Goal: Task Accomplishment & Management: Use online tool/utility

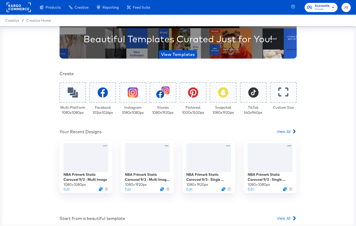
scroll to position [57, 0]
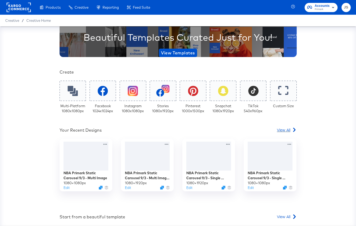
click at [288, 130] on span "View All" at bounding box center [283, 129] width 13 height 5
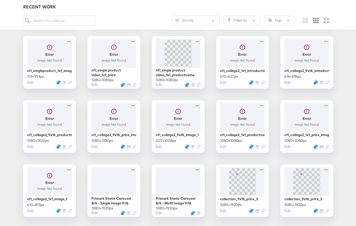
scroll to position [275, 0]
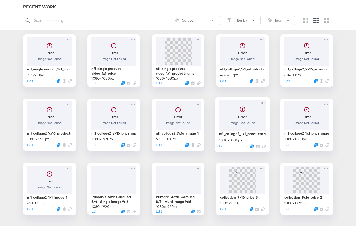
click at [235, 122] on div at bounding box center [242, 115] width 47 height 30
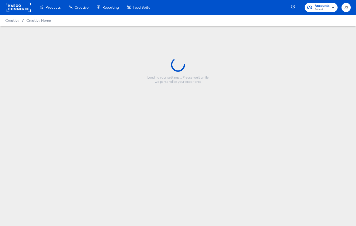
type input "nfl_collage2_1x1_productname_image"
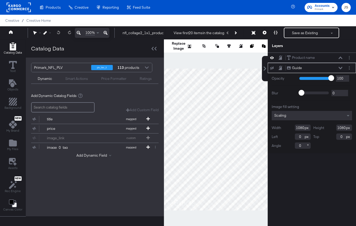
click at [273, 65] on div "Guide Guide" at bounding box center [311, 68] width 88 height 10
click at [272, 67] on icon at bounding box center [272, 68] width 4 height 3
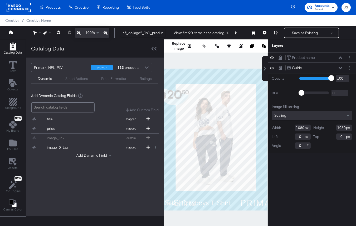
click at [160, 47] on div "Catalog Data" at bounding box center [95, 48] width 138 height 18
click at [156, 47] on div at bounding box center [153, 49] width 9 height 8
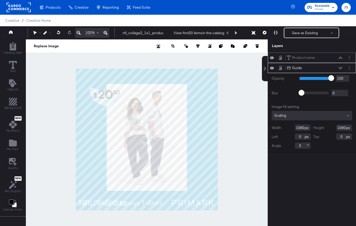
click at [331, 57] on icon at bounding box center [340, 58] width 4 height 3
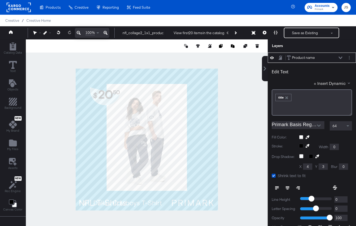
scroll to position [5, 0]
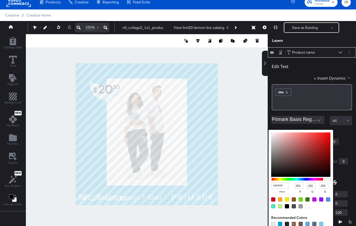
click at [299, 132] on div "FFFFFF hex 255 r 255 g 255 b 100 a Recommended Colors" at bounding box center [325, 132] width 53 height 4
type input "B66868"
type input "182"
type input "104"
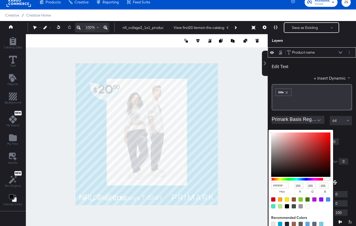
type input "104"
type input "B86868"
type input "184"
type input "BF5D5D"
type input "191"
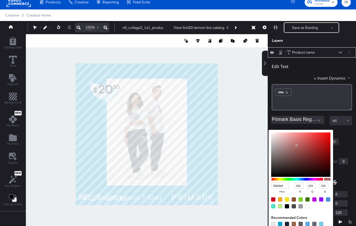
type input "93"
type input "DC4545"
type input "220"
type input "69"
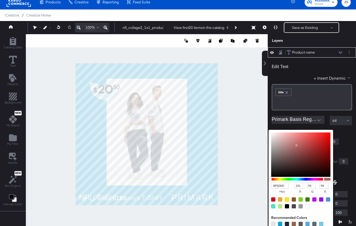
type input "69"
type input "F22C2C"
type input "242"
type input "44"
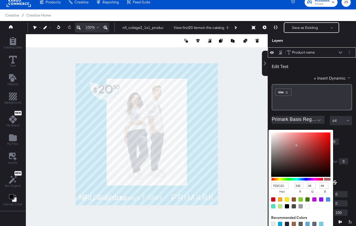
type input "FF1919"
type input "255"
type input "25"
type input "FF0B0B"
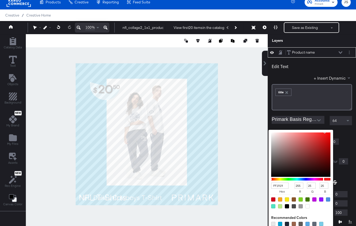
type input "11"
type input "FF0303"
type input "3"
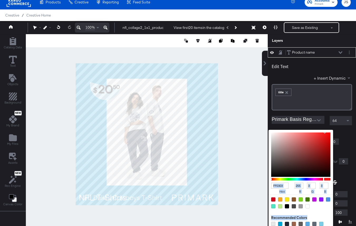
type input "FF0000"
type input "0"
drag, startPoint x: 296, startPoint y: 145, endPoint x: 333, endPoint y: 128, distance: 40.2
click at [331, 128] on div "Edit Text + Insert Dynamic ﻿ ﻿ title ﻿ Primark Basis Regular 64 Fill Color: FF0…" at bounding box center [311, 160] width 88 height 204
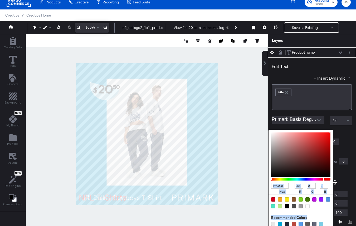
click at [331, 132] on div "FF0000 hex 255 r 0 g 0 b 100 a Recommended Colors" at bounding box center [325, 132] width 53 height 4
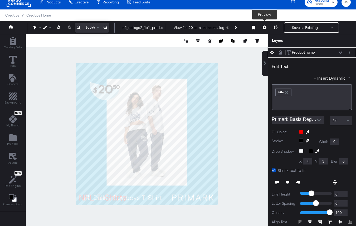
click at [264, 29] on button at bounding box center [264, 27] width 11 height 11
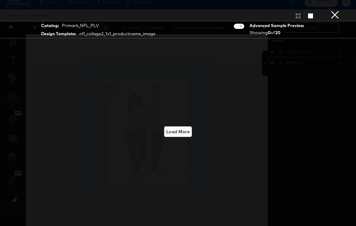
click at [331, 11] on button "×" at bounding box center [334, 5] width 11 height 11
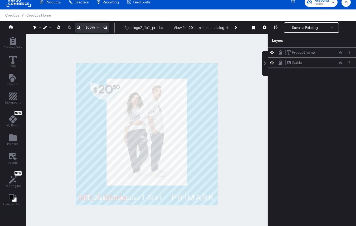
click at [272, 64] on icon at bounding box center [272, 63] width 4 height 4
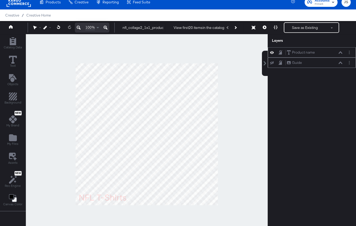
click at [331, 52] on icon at bounding box center [340, 52] width 4 height 2
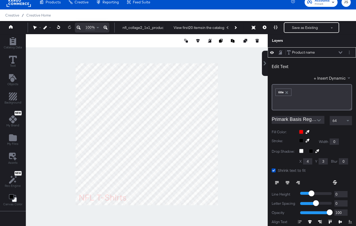
click at [302, 130] on div "Fill Color:" at bounding box center [311, 132] width 80 height 5
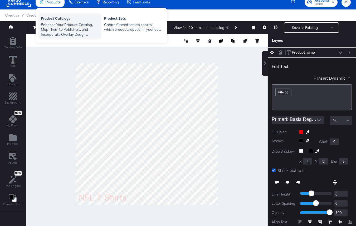
click at [50, 18] on div "Product Catalogs" at bounding box center [70, 19] width 58 height 6
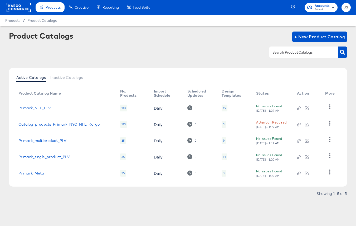
click at [223, 108] on div "19" at bounding box center [224, 108] width 3 height 4
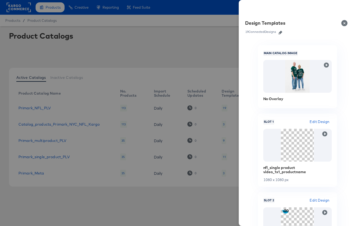
click at [280, 31] on icon "button" at bounding box center [280, 33] width 4 height 4
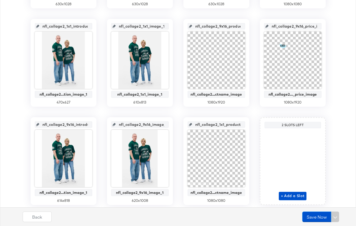
scroll to position [418, 0]
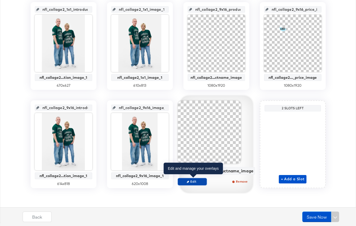
click at [194, 182] on span "Edit" at bounding box center [192, 182] width 24 height 4
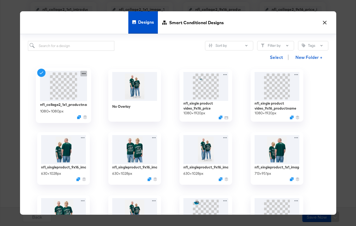
click at [82, 73] on icon at bounding box center [83, 74] width 7 height 6
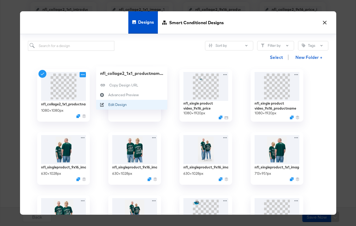
click at [110, 102] on button "Edit Design Edit Design" at bounding box center [131, 105] width 71 height 10
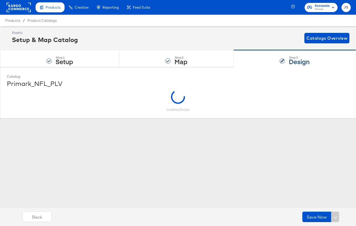
scroll to position [0, 0]
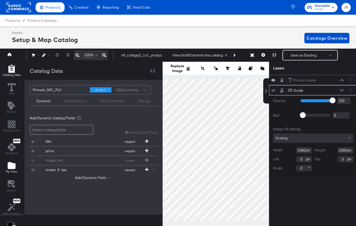
click at [13, 165] on icon "Add Files" at bounding box center [12, 165] width 8 height 7
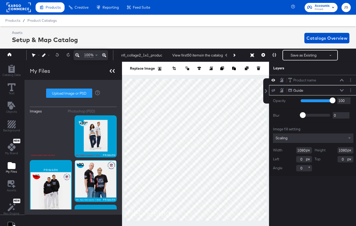
click at [116, 74] on div at bounding box center [111, 71] width 9 height 8
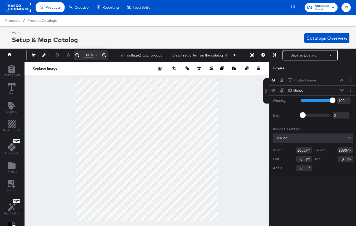
click at [272, 92] on icon at bounding box center [273, 90] width 4 height 3
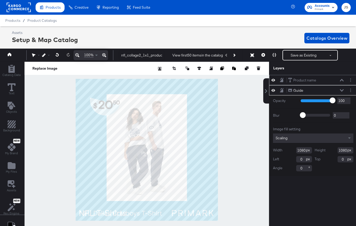
click at [331, 79] on div "Product name Product name" at bounding box center [317, 81] width 59 height 6
click at [331, 79] on icon at bounding box center [342, 80] width 4 height 3
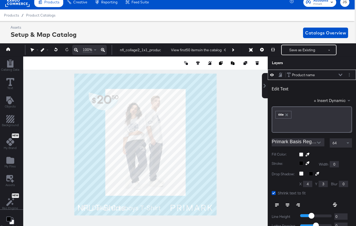
click at [302, 155] on div at bounding box center [325, 155] width 53 height 4
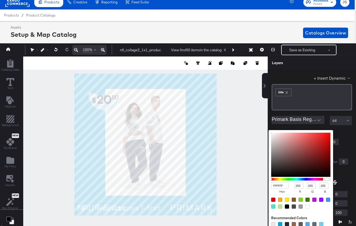
type input "C02929"
type input "192"
type input "41"
type input "D22323"
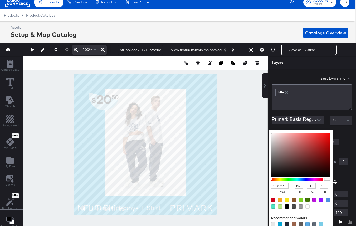
type input "210"
type input "35"
type input "E81515"
type input "232"
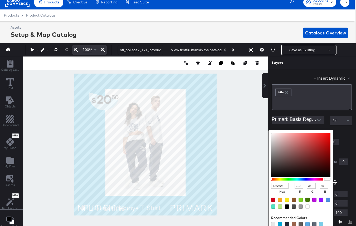
type input "21"
type input "F00E0E"
type input "240"
type input "14"
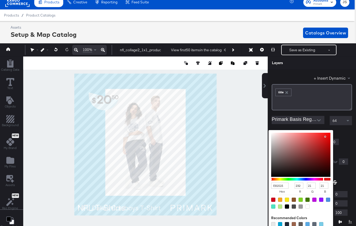
type input "14"
type input "F40A0A"
type input "244"
type input "10"
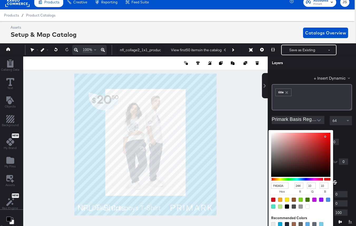
type input "F80707"
type input "248"
type input "7"
type input "F80606"
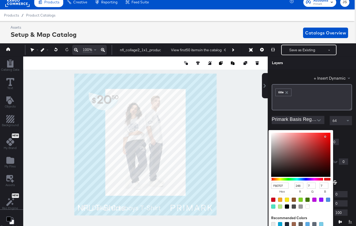
type input "6"
type input "FF0000"
type input "255"
type input "0"
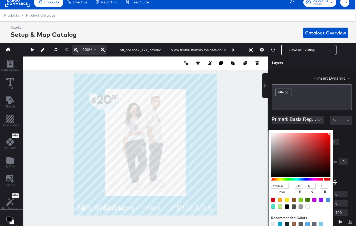
type input "0"
drag, startPoint x: 318, startPoint y: 144, endPoint x: 332, endPoint y: 131, distance: 18.8
click at [331, 131] on div "FF0000 hex 255 r 0 g 0 b 100 a" at bounding box center [300, 179] width 65 height 99
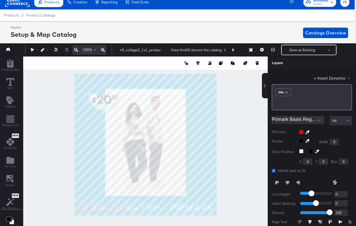
click at [331, 134] on div at bounding box center [325, 132] width 53 height 4
click at [256, 52] on button at bounding box center [261, 50] width 11 height 11
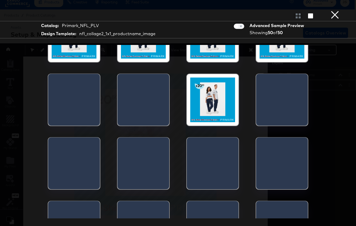
scroll to position [103, 0]
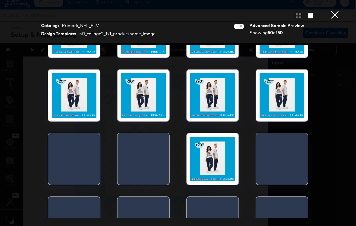
click at [270, 107] on div at bounding box center [281, 95] width 45 height 45
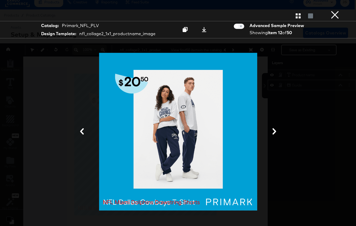
click at [331, 11] on button "×" at bounding box center [334, 5] width 11 height 11
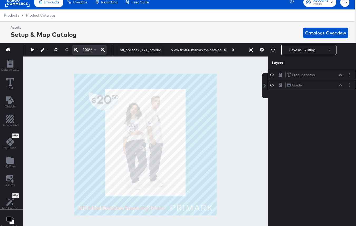
click at [273, 75] on icon at bounding box center [272, 75] width 4 height 3
click at [273, 75] on icon at bounding box center [272, 74] width 4 height 3
click at [331, 76] on icon at bounding box center [340, 75] width 4 height 3
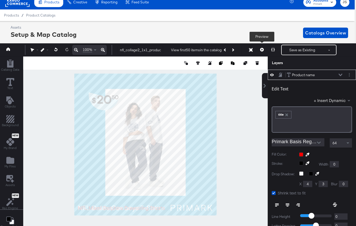
click at [262, 48] on icon at bounding box center [262, 50] width 4 height 4
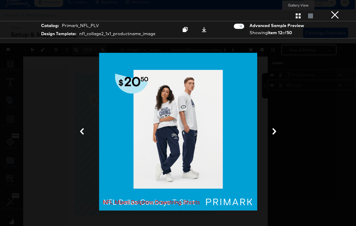
click at [298, 16] on icon "button" at bounding box center [297, 15] width 5 height 5
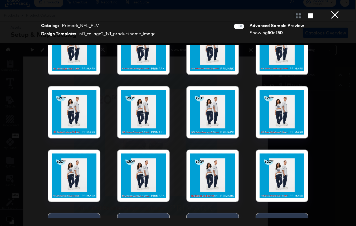
scroll to position [325, 0]
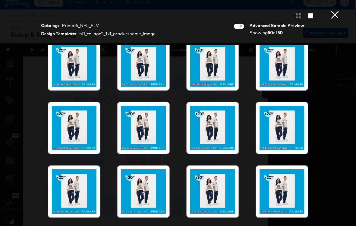
click at [152, 73] on div at bounding box center [143, 64] width 45 height 45
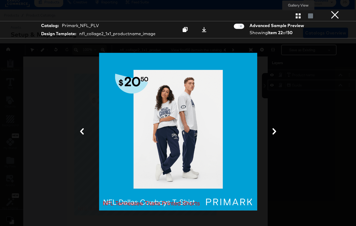
click at [299, 13] on div at bounding box center [297, 15] width 9 height 5
click at [276, 131] on icon at bounding box center [274, 131] width 6 height 6
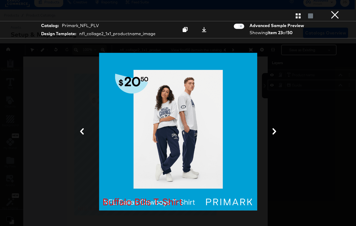
click at [276, 131] on icon at bounding box center [274, 131] width 6 height 6
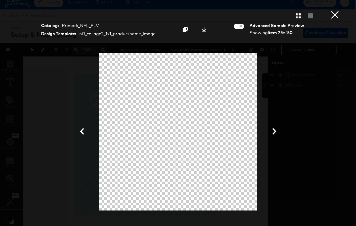
click at [82, 127] on div at bounding box center [177, 132] width 303 height 174
click at [83, 133] on icon at bounding box center [82, 131] width 6 height 6
